Goal: Use online tool/utility: Utilize a website feature to perform a specific function

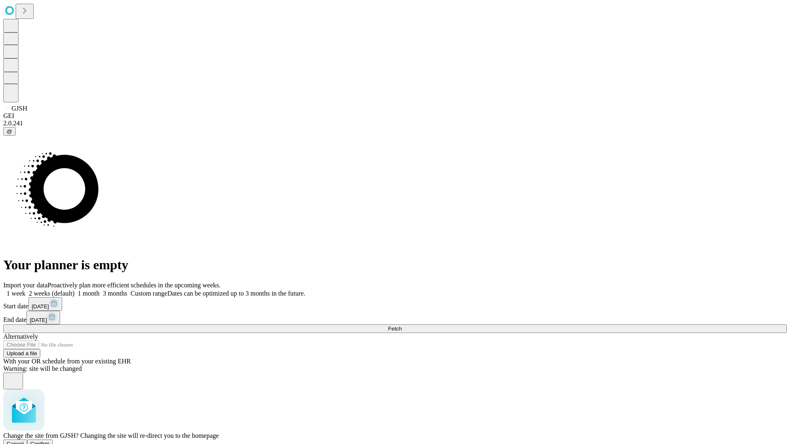
click at [50, 441] on span "Confirm" at bounding box center [39, 444] width 19 height 6
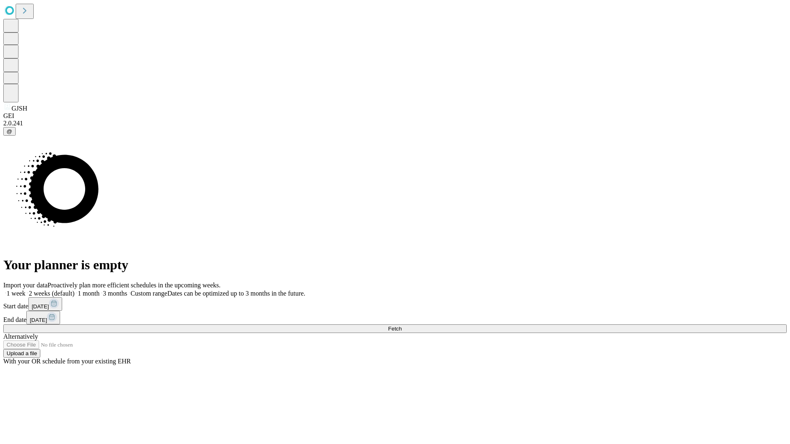
click at [25, 290] on label "1 week" at bounding box center [14, 293] width 22 height 7
click at [401, 326] on span "Fetch" at bounding box center [395, 329] width 14 height 6
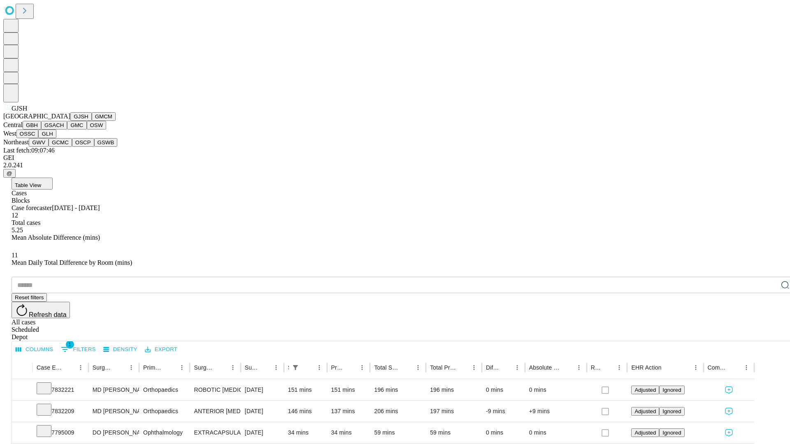
click at [92, 121] on button "GMCM" at bounding box center [104, 116] width 24 height 9
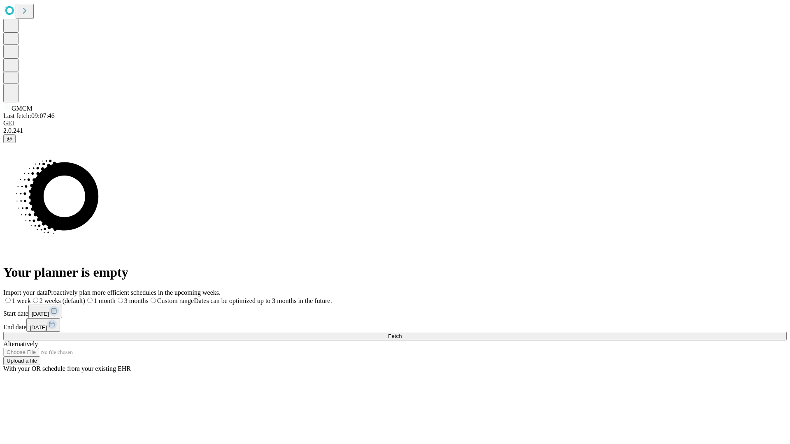
click at [31, 297] on label "1 week" at bounding box center [17, 300] width 28 height 7
click at [401, 333] on span "Fetch" at bounding box center [395, 336] width 14 height 6
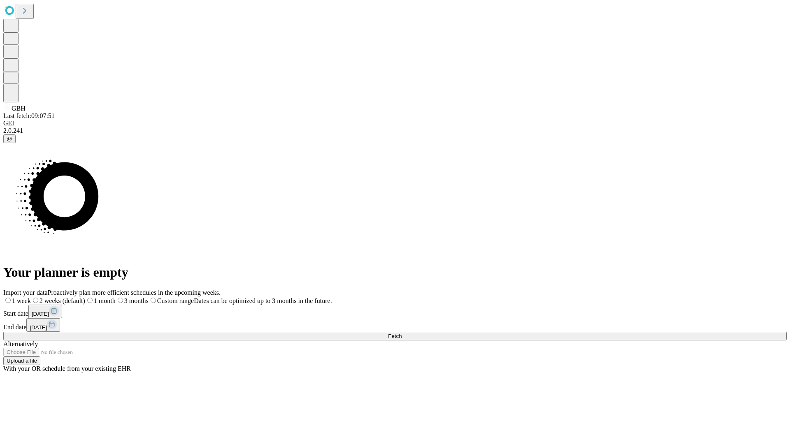
click at [31, 297] on label "1 week" at bounding box center [17, 300] width 28 height 7
click at [401, 333] on span "Fetch" at bounding box center [395, 336] width 14 height 6
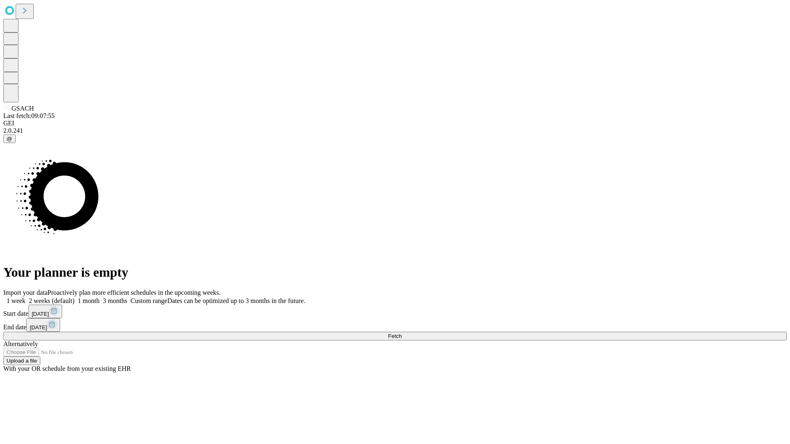
click at [401, 333] on span "Fetch" at bounding box center [395, 336] width 14 height 6
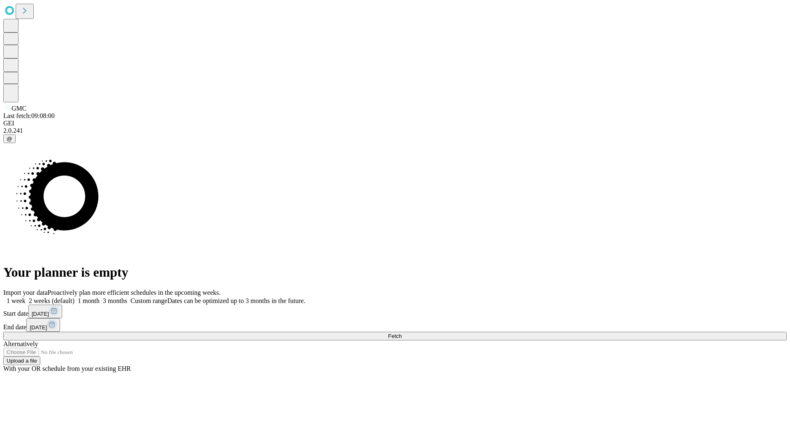
click at [25, 297] on label "1 week" at bounding box center [14, 300] width 22 height 7
click at [401, 333] on span "Fetch" at bounding box center [395, 336] width 14 height 6
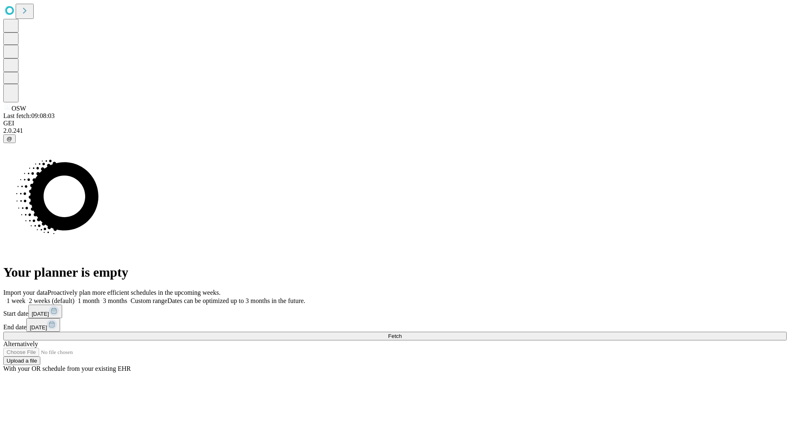
click at [25, 297] on label "1 week" at bounding box center [14, 300] width 22 height 7
click at [401, 333] on span "Fetch" at bounding box center [395, 336] width 14 height 6
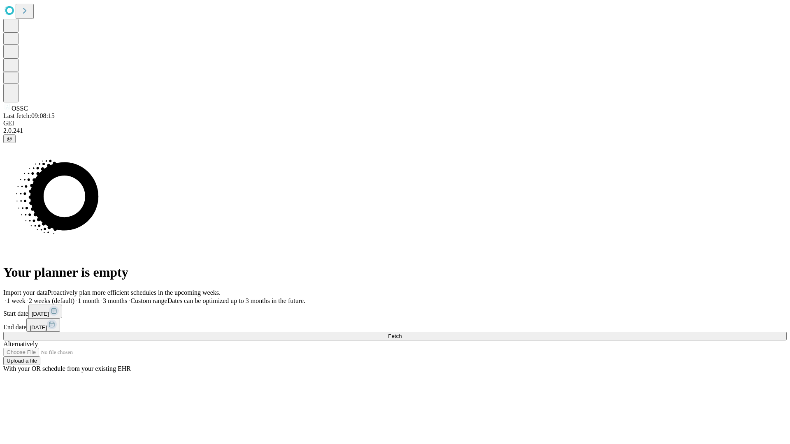
click at [25, 297] on label "1 week" at bounding box center [14, 300] width 22 height 7
click at [401, 333] on span "Fetch" at bounding box center [395, 336] width 14 height 6
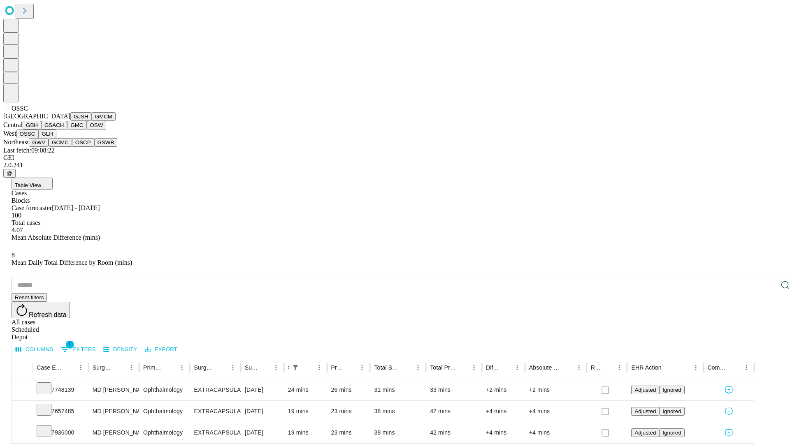
click at [56, 138] on button "GLH" at bounding box center [47, 134] width 18 height 9
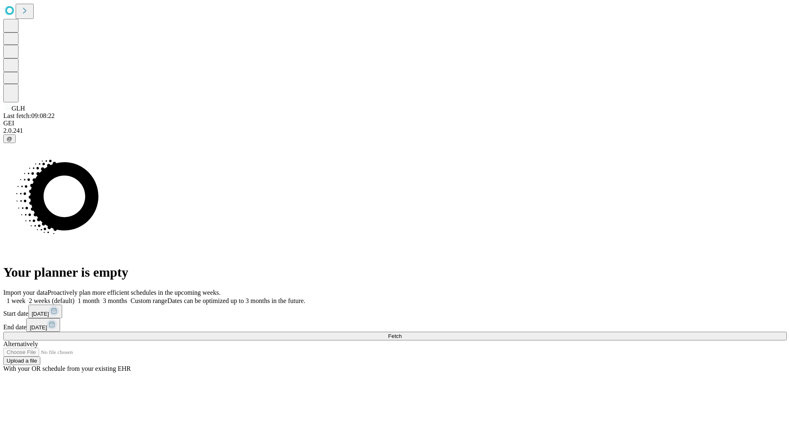
click at [25, 297] on label "1 week" at bounding box center [14, 300] width 22 height 7
click at [401, 333] on span "Fetch" at bounding box center [395, 336] width 14 height 6
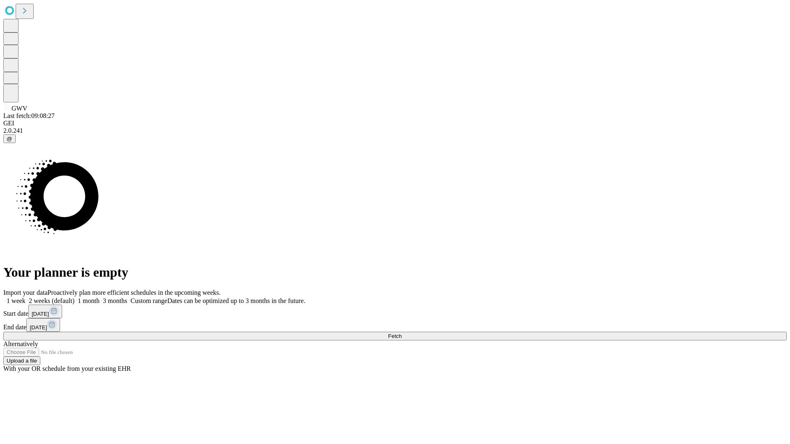
click at [25, 297] on label "1 week" at bounding box center [14, 300] width 22 height 7
click at [401, 333] on span "Fetch" at bounding box center [395, 336] width 14 height 6
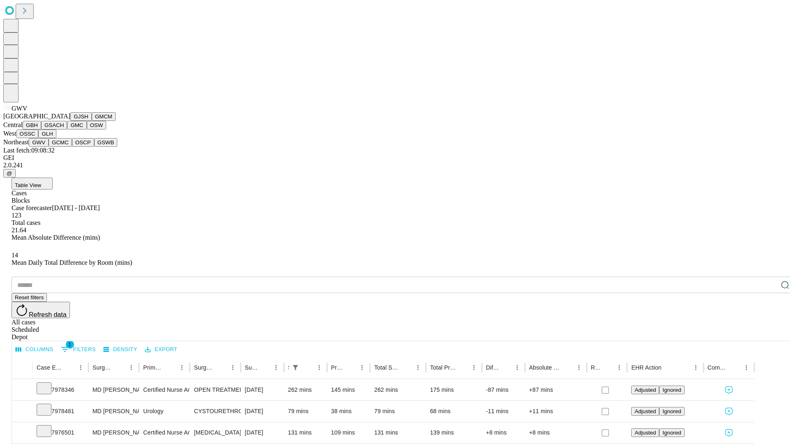
click at [64, 147] on button "GCMC" at bounding box center [60, 142] width 23 height 9
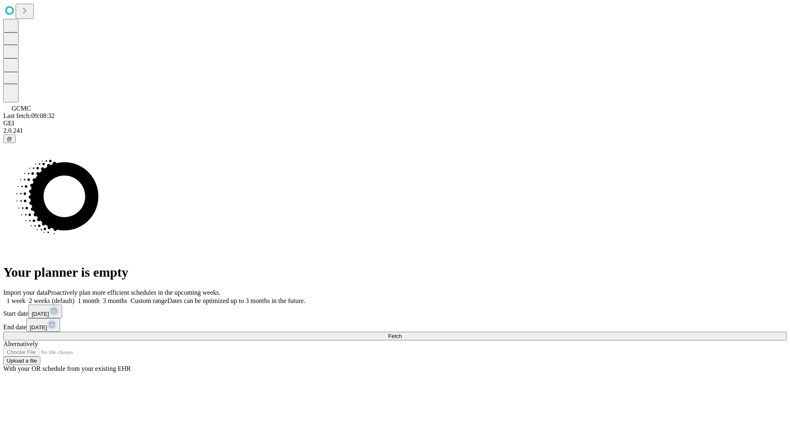
click at [25, 297] on label "1 week" at bounding box center [14, 300] width 22 height 7
click at [401, 333] on span "Fetch" at bounding box center [395, 336] width 14 height 6
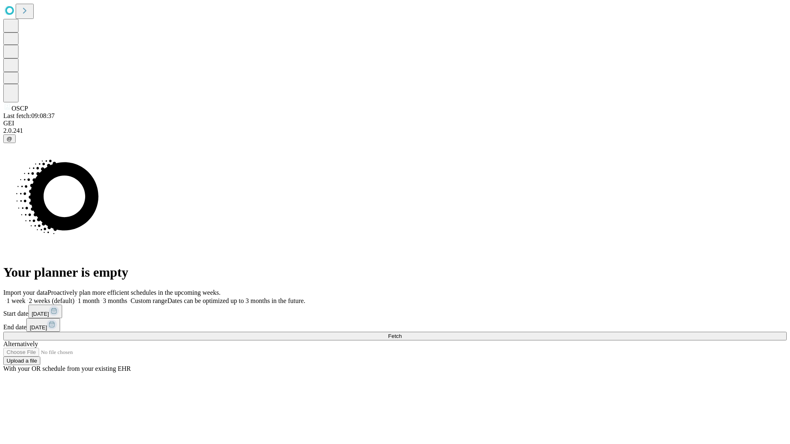
click at [25, 297] on label "1 week" at bounding box center [14, 300] width 22 height 7
click at [401, 333] on span "Fetch" at bounding box center [395, 336] width 14 height 6
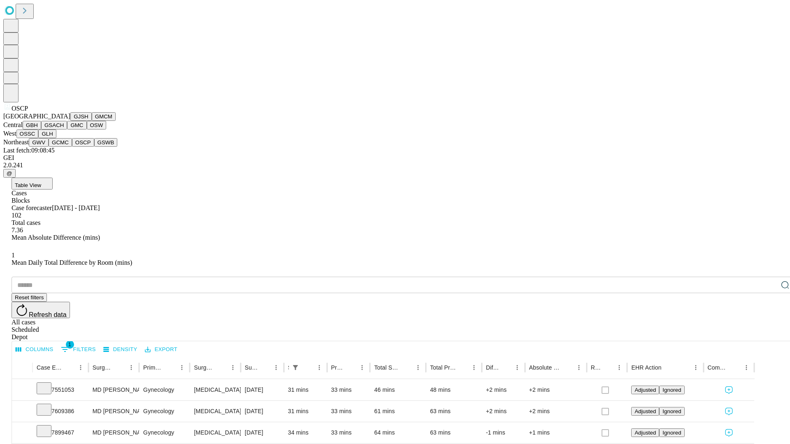
click at [94, 147] on button "GSWB" at bounding box center [105, 142] width 23 height 9
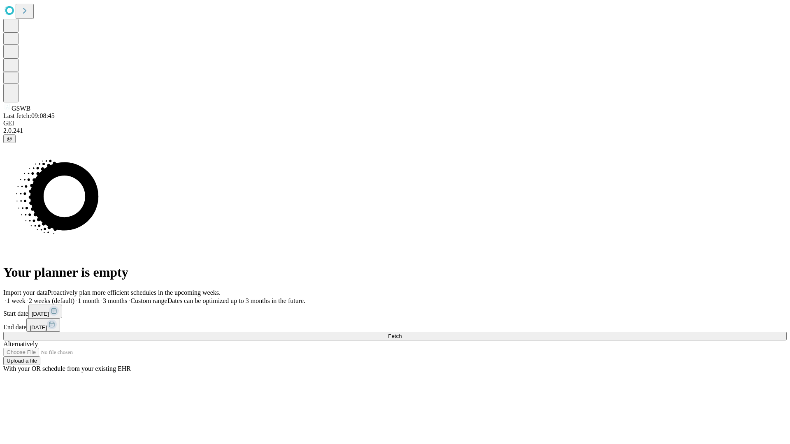
click at [25, 297] on label "1 week" at bounding box center [14, 300] width 22 height 7
click at [401, 333] on span "Fetch" at bounding box center [395, 336] width 14 height 6
